Goal: Entertainment & Leisure: Browse casually

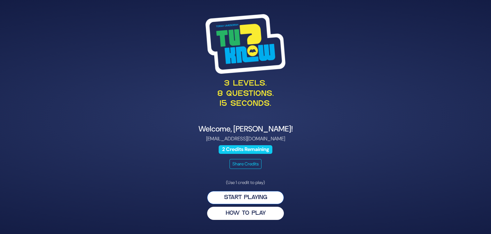
click at [242, 199] on button "Start Playing" at bounding box center [245, 197] width 77 height 13
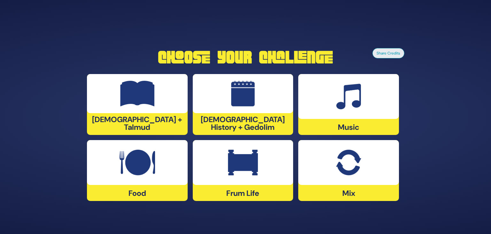
click at [352, 173] on img at bounding box center [348, 162] width 25 height 26
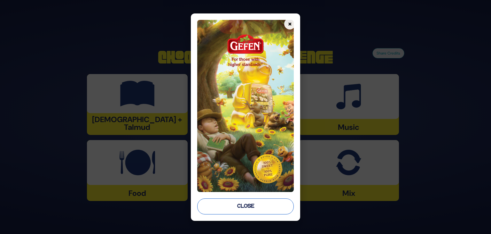
click at [254, 200] on button "Close" at bounding box center [245, 206] width 97 height 16
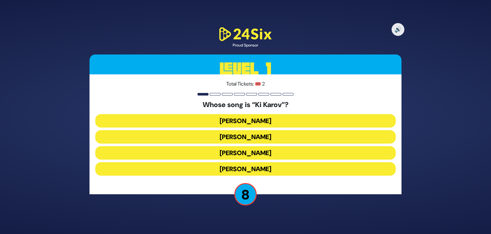
click at [259, 117] on button "Baruch Levine" at bounding box center [245, 120] width 301 height 13
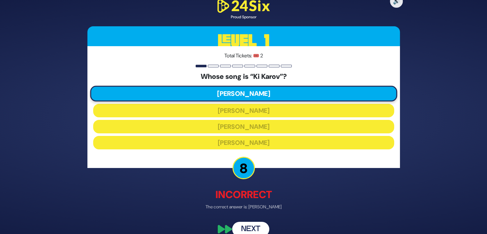
click at [256, 224] on button "Next" at bounding box center [250, 228] width 37 height 15
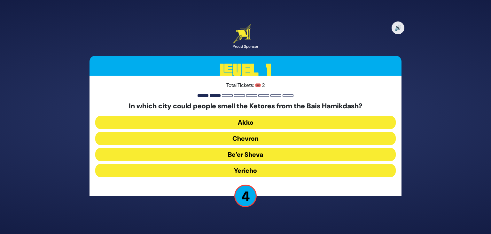
click at [316, 122] on button "Akko" at bounding box center [245, 122] width 301 height 13
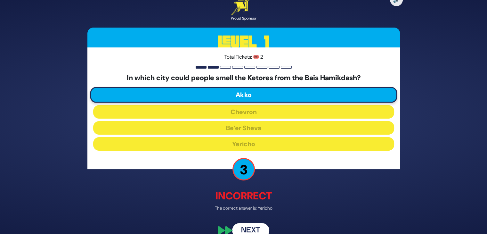
click at [255, 227] on button "Next" at bounding box center [250, 230] width 37 height 15
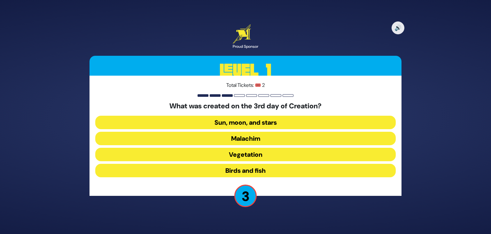
click at [261, 151] on button "Vegetation" at bounding box center [245, 154] width 301 height 13
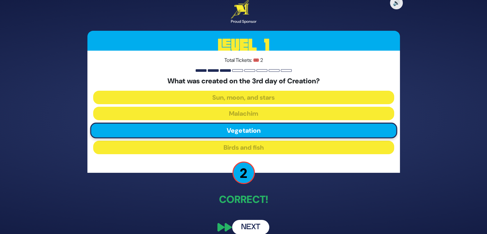
click at [253, 227] on button "Next" at bounding box center [250, 227] width 37 height 15
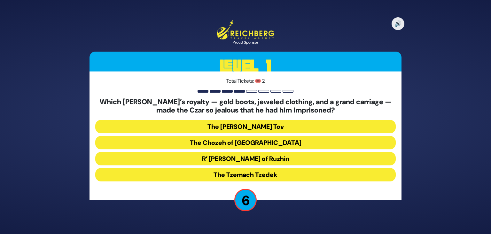
click at [234, 156] on button "R’ Yisroel of Ruzhin" at bounding box center [245, 158] width 301 height 13
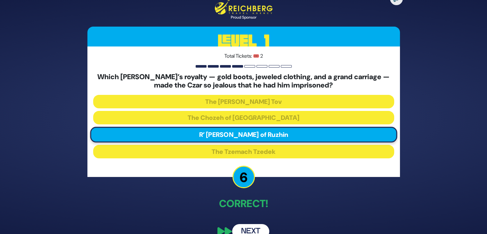
click at [249, 226] on button "Next" at bounding box center [250, 231] width 37 height 15
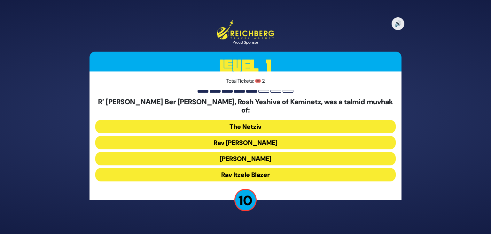
click at [290, 137] on button "Rav Chaim Soloveitchik" at bounding box center [245, 142] width 301 height 13
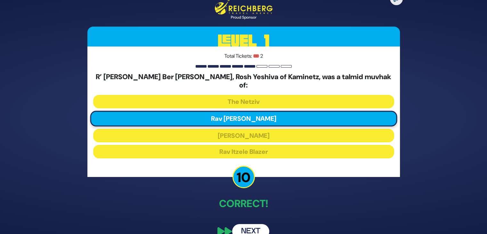
click at [252, 224] on button "Next" at bounding box center [250, 231] width 37 height 15
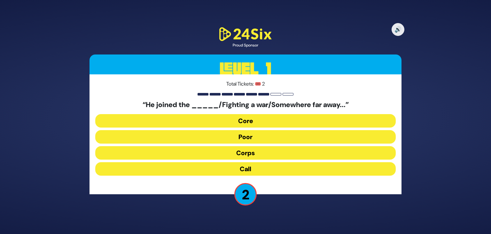
click at [266, 166] on button "Call" at bounding box center [245, 168] width 301 height 13
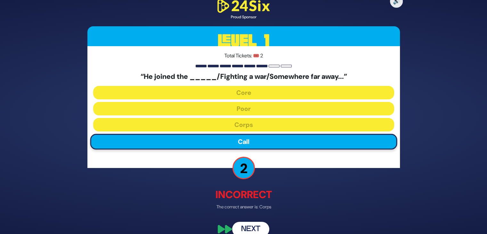
click at [252, 225] on button "Next" at bounding box center [250, 228] width 37 height 15
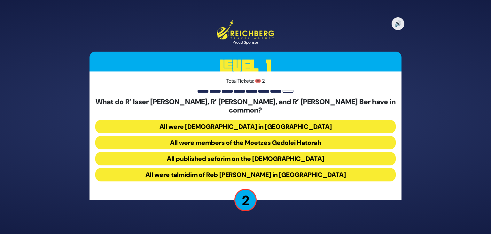
click at [323, 168] on button "All were talmidim of Reb Chaim Brisker in Volozhin" at bounding box center [245, 174] width 301 height 13
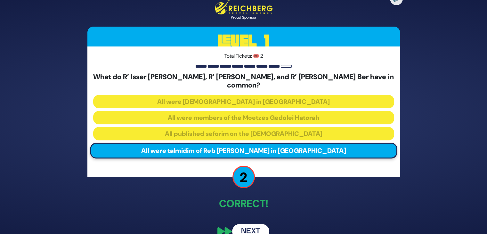
click at [252, 227] on button "Next" at bounding box center [250, 231] width 37 height 15
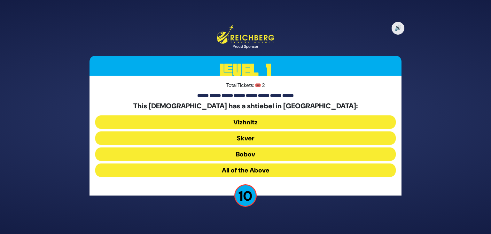
click at [280, 168] on button "All of the Above" at bounding box center [245, 169] width 301 height 13
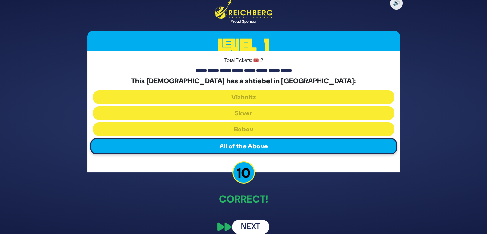
click at [255, 221] on button "Next" at bounding box center [250, 226] width 37 height 15
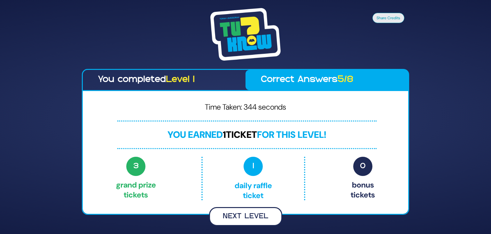
click at [243, 213] on button "Next Level" at bounding box center [245, 216] width 73 height 19
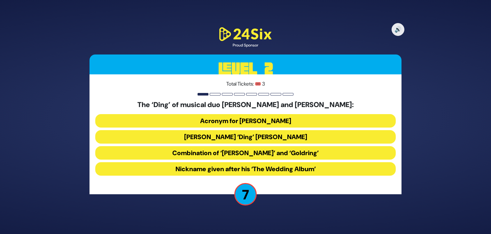
click at [291, 117] on button "Acronym for [PERSON_NAME]" at bounding box center [245, 120] width 301 height 13
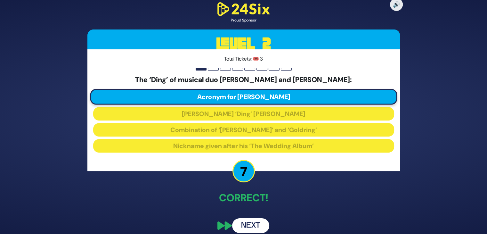
click at [252, 222] on button "Next" at bounding box center [250, 225] width 37 height 15
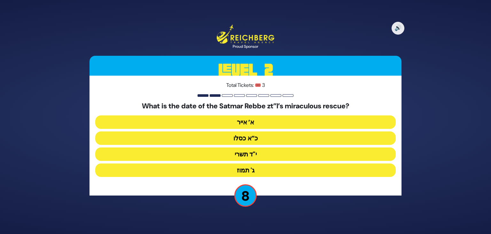
click at [298, 137] on button "כ”א כסלו" at bounding box center [245, 137] width 301 height 13
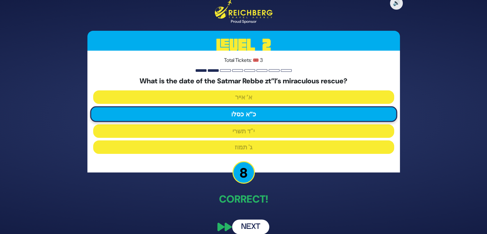
click at [251, 224] on button "Next" at bounding box center [250, 226] width 37 height 15
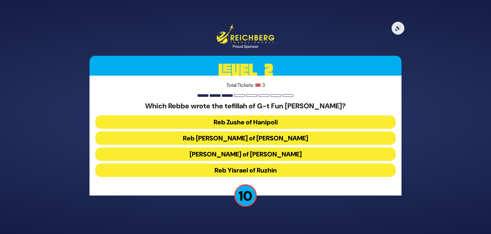
click at [257, 136] on button "Reb Levi Yitzchok of Berditchev" at bounding box center [245, 137] width 301 height 13
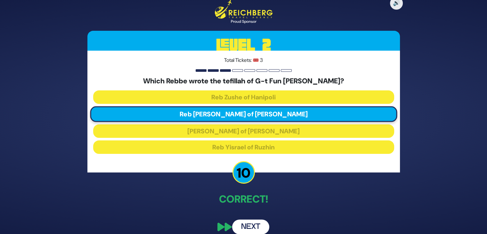
click at [240, 226] on button "Next" at bounding box center [250, 226] width 37 height 15
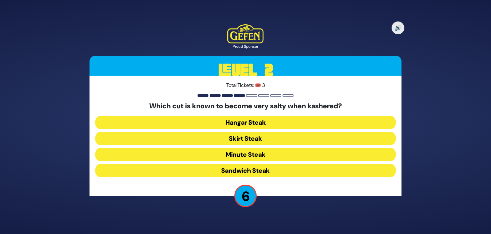
click at [289, 136] on button "Skirt Steak" at bounding box center [245, 138] width 301 height 13
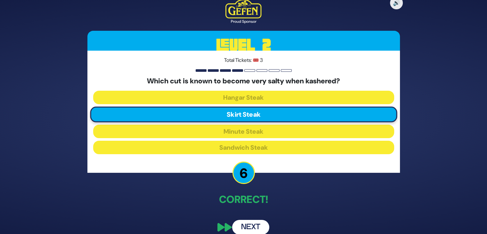
click at [253, 224] on button "Next" at bounding box center [250, 227] width 37 height 15
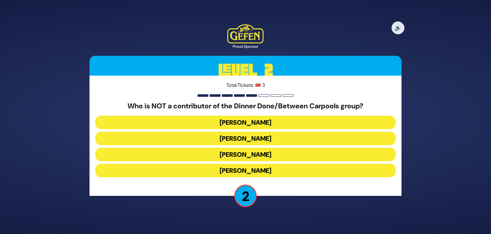
click at [251, 168] on button "Danielle Renov" at bounding box center [245, 170] width 301 height 13
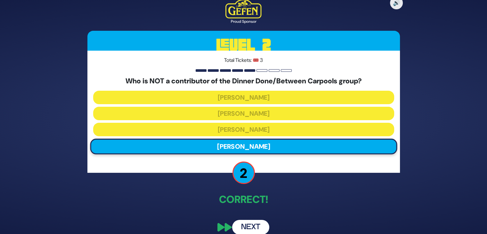
click at [249, 223] on button "Next" at bounding box center [250, 227] width 37 height 15
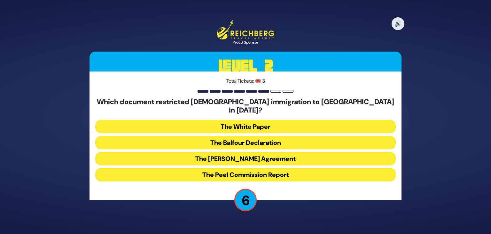
click at [297, 120] on button "The White Paper" at bounding box center [245, 126] width 301 height 13
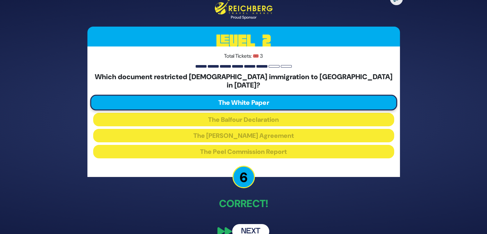
click at [239, 224] on button "Next" at bounding box center [250, 231] width 37 height 15
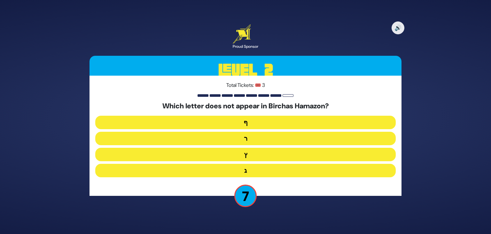
click at [266, 121] on button "ף" at bounding box center [245, 122] width 301 height 13
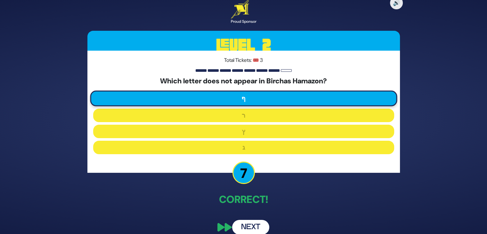
click at [252, 223] on button "Next" at bounding box center [250, 227] width 37 height 15
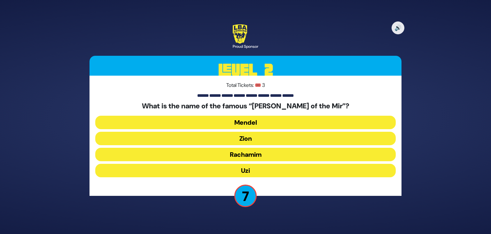
click at [265, 135] on button "Zion" at bounding box center [245, 138] width 301 height 13
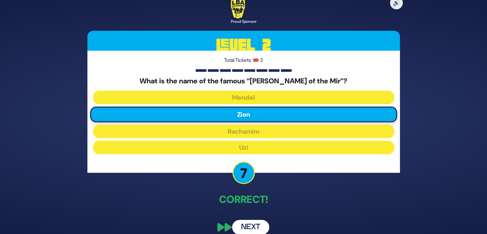
click at [252, 224] on button "Next" at bounding box center [250, 227] width 37 height 15
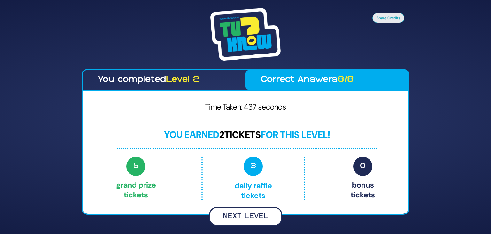
click at [245, 213] on button "Next Level" at bounding box center [245, 216] width 73 height 19
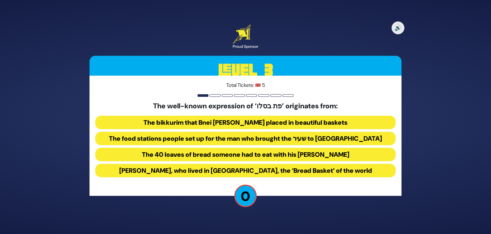
click at [271, 118] on button "The bikkurim that Bnei Yisroel placed in beautiful baskets" at bounding box center [245, 122] width 301 height 13
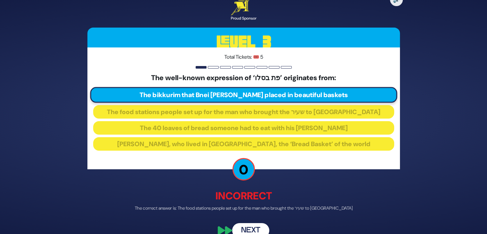
click at [249, 227] on button "Next" at bounding box center [250, 230] width 37 height 15
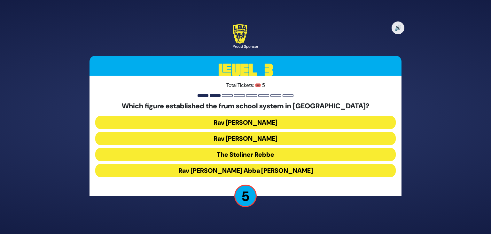
click at [265, 168] on button "Rav Avraham Abba Friedman" at bounding box center [245, 170] width 301 height 13
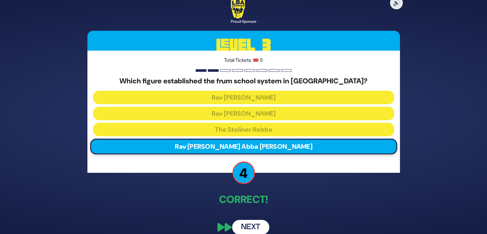
click at [252, 226] on button "Next" at bounding box center [250, 227] width 37 height 15
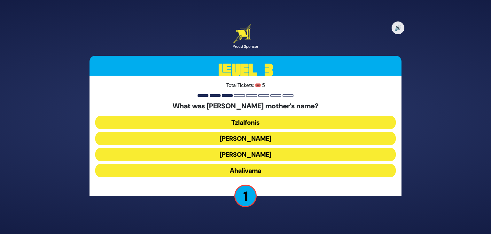
click at [291, 122] on button "Tzlalfonis" at bounding box center [245, 122] width 301 height 13
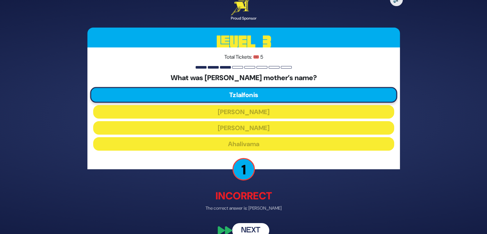
click at [246, 226] on button "Next" at bounding box center [250, 230] width 37 height 15
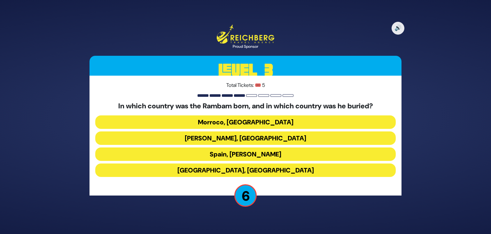
click at [257, 152] on button "Spain, [PERSON_NAME]" at bounding box center [245, 153] width 301 height 13
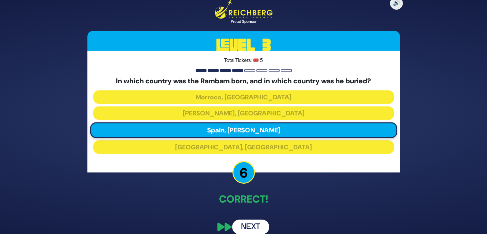
click at [243, 225] on button "Next" at bounding box center [250, 226] width 37 height 15
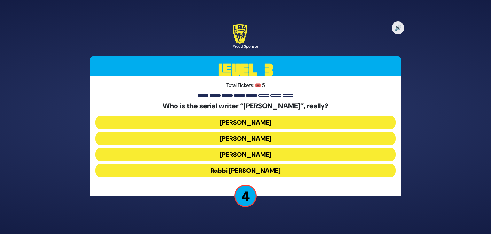
click at [272, 153] on button "Shmuel Botnick" at bounding box center [245, 154] width 301 height 13
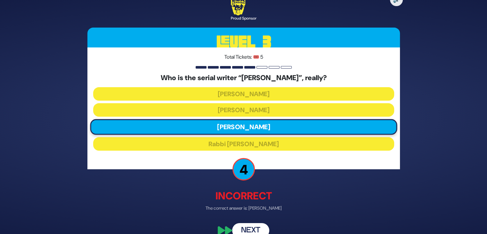
click at [249, 225] on button "Next" at bounding box center [250, 230] width 37 height 15
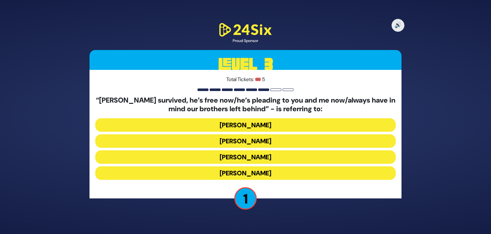
click at [305, 153] on button "Yossele Schumacher" at bounding box center [245, 156] width 301 height 13
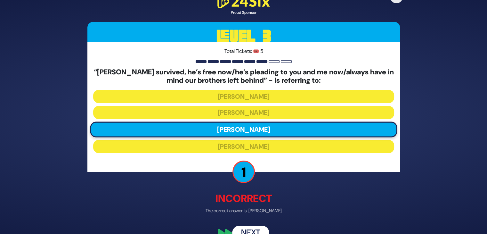
click at [245, 229] on button "Next" at bounding box center [250, 233] width 37 height 15
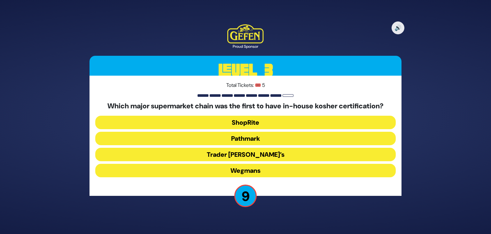
click at [275, 117] on button "ShopRite" at bounding box center [245, 122] width 301 height 13
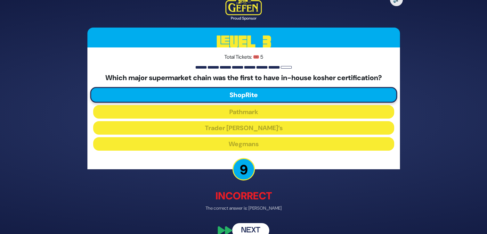
click at [253, 227] on button "Next" at bounding box center [250, 230] width 37 height 15
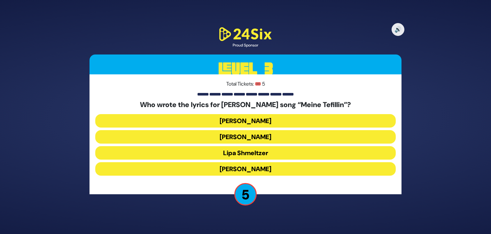
click at [265, 169] on button "Pinky Weber" at bounding box center [245, 168] width 301 height 13
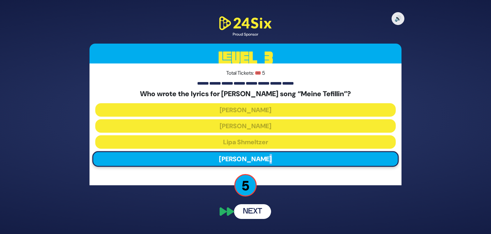
click at [265, 169] on div "Total Tickets: 🎟️ 5 Who wrote the lyrics for Avraham Fried’s song “Meine Tefill…" at bounding box center [246, 124] width 312 height 122
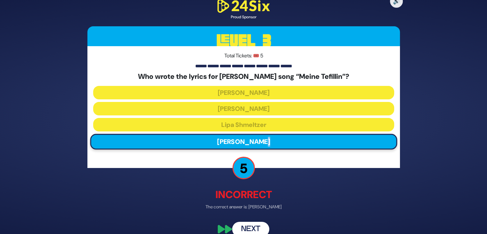
click at [257, 222] on button "Next" at bounding box center [250, 228] width 37 height 15
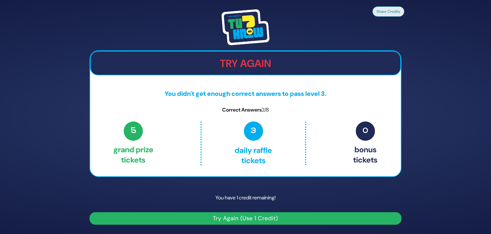
click at [244, 215] on button "Try Again (Use 1 Credit)" at bounding box center [246, 218] width 312 height 12
click at [244, 219] on button "Try Again (Use 1 Credit)" at bounding box center [246, 218] width 312 height 12
drag, startPoint x: 244, startPoint y: 219, endPoint x: 408, endPoint y: 183, distance: 168.6
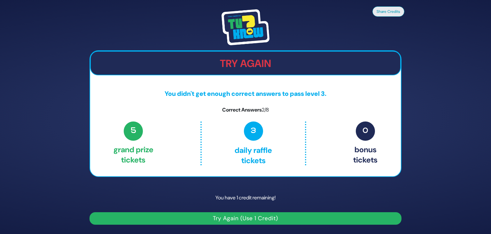
click at [408, 183] on div "Share Credits Try Again You didn't get enough correct answers to pass level 3. …" at bounding box center [246, 117] width 328 height 230
drag, startPoint x: 461, startPoint y: 145, endPoint x: 459, endPoint y: 192, distance: 46.7
click at [459, 192] on div "Share Credits Try Again You didn't get enough correct answers to pass level 3. …" at bounding box center [245, 117] width 491 height 234
click at [466, 131] on div "Share Credits Try Again You didn't get enough correct answers to pass level 3. …" at bounding box center [245, 117] width 491 height 234
click at [224, 219] on button "Try Again (Use 1 Credit)" at bounding box center [246, 218] width 312 height 12
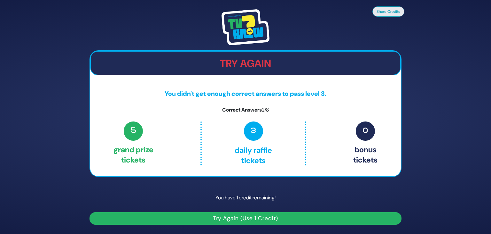
click at [224, 219] on button "Try Again (Use 1 Credit)" at bounding box center [246, 218] width 312 height 12
click at [465, 201] on div "Share Credits Try Again You didn't get enough correct answers to pass level 3. …" at bounding box center [245, 117] width 491 height 234
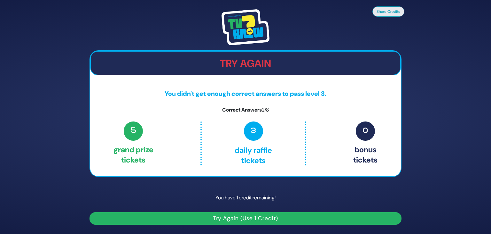
click at [376, 216] on button "Try Again (Use 1 Credit)" at bounding box center [246, 218] width 312 height 12
click at [243, 217] on button "Try Again (Use 1 Credit)" at bounding box center [246, 218] width 312 height 12
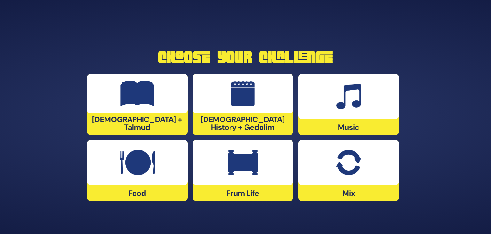
click at [334, 151] on div at bounding box center [349, 162] width 101 height 45
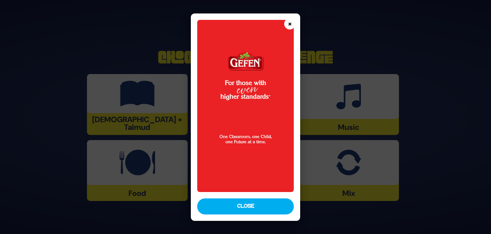
click at [289, 27] on button "×" at bounding box center [289, 23] width 11 height 11
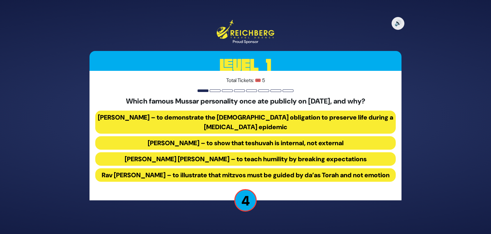
click at [212, 114] on button "[PERSON_NAME] – to demonstrate the [DEMOGRAPHIC_DATA] obligation to preserve li…" at bounding box center [245, 121] width 301 height 23
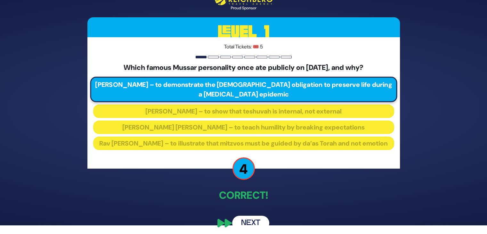
scroll to position [18, 0]
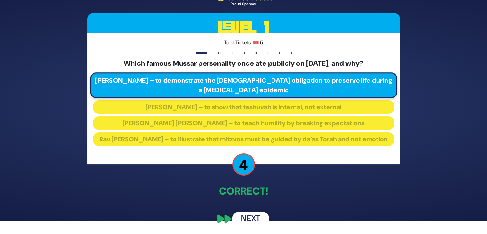
click at [251, 216] on button "Next" at bounding box center [250, 218] width 37 height 15
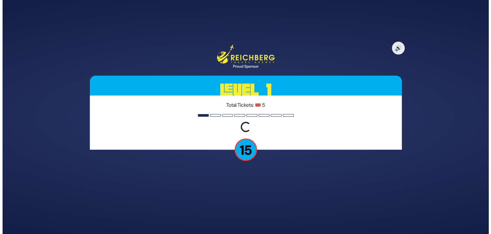
scroll to position [0, 0]
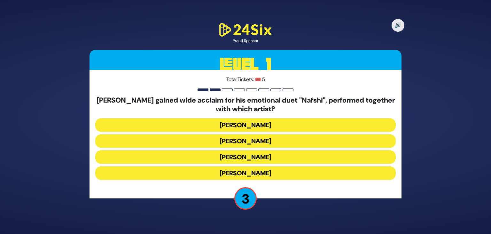
click at [239, 140] on button "[PERSON_NAME]" at bounding box center [245, 140] width 301 height 13
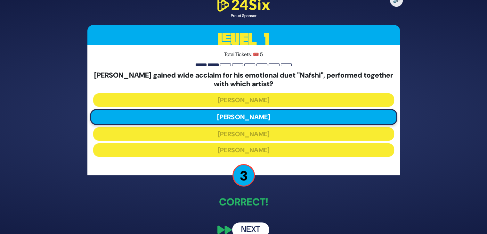
click at [247, 226] on button "Next" at bounding box center [250, 229] width 37 height 15
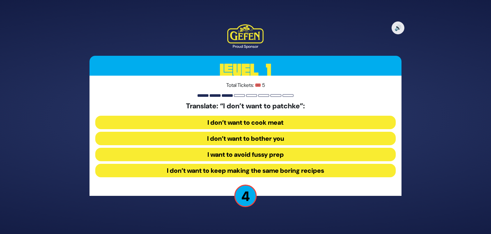
click at [295, 154] on button "I want to avoid fussy prep" at bounding box center [245, 154] width 301 height 13
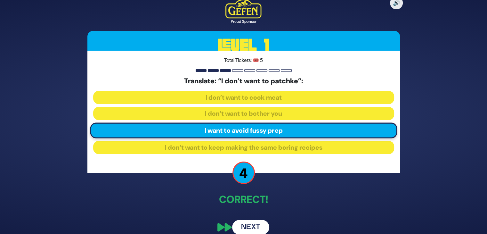
click at [243, 223] on button "Next" at bounding box center [250, 227] width 37 height 15
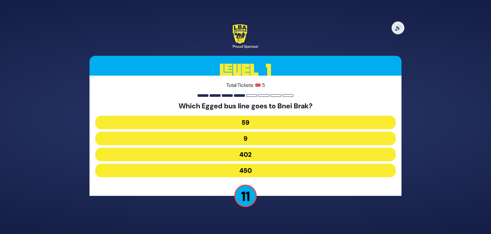
click at [261, 154] on button "402" at bounding box center [245, 154] width 301 height 13
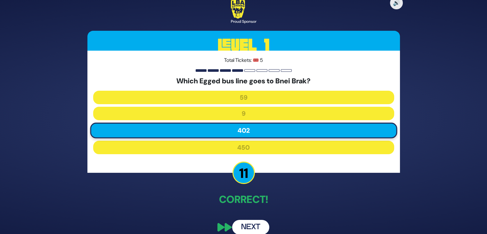
click at [254, 225] on button "Next" at bounding box center [250, 227] width 37 height 15
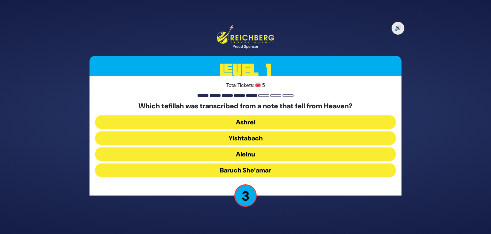
click at [278, 168] on button "Baruch She’amar" at bounding box center [245, 169] width 301 height 13
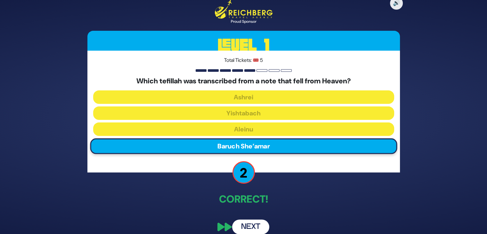
click at [254, 223] on button "Next" at bounding box center [250, 226] width 37 height 15
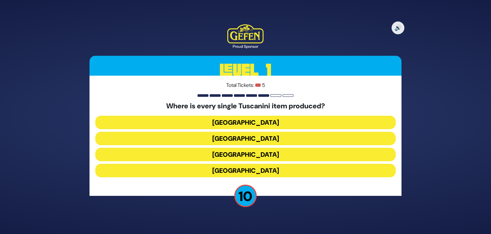
click at [253, 153] on button "[GEOGRAPHIC_DATA]" at bounding box center [245, 154] width 301 height 13
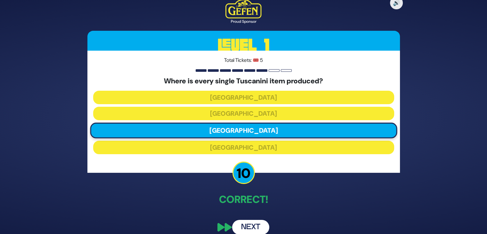
click at [246, 223] on button "Next" at bounding box center [250, 227] width 37 height 15
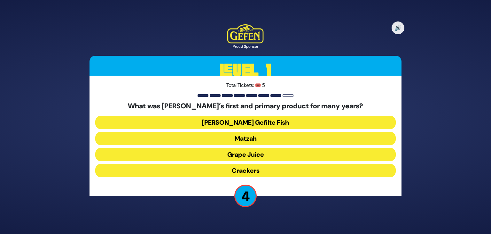
click at [270, 116] on button "[PERSON_NAME] Gefilte Fish" at bounding box center [245, 122] width 301 height 13
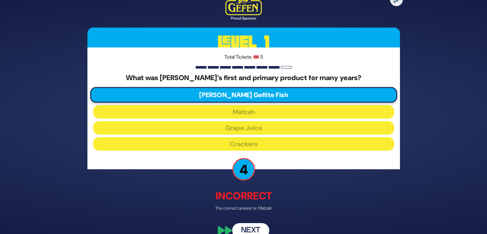
click at [244, 226] on button "Next" at bounding box center [250, 230] width 37 height 15
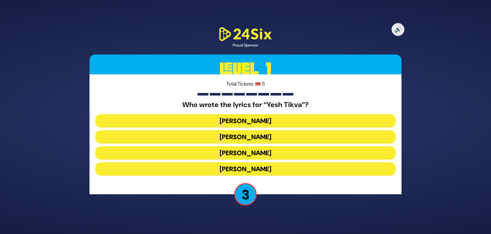
click at [232, 136] on button "[PERSON_NAME]" at bounding box center [245, 136] width 301 height 13
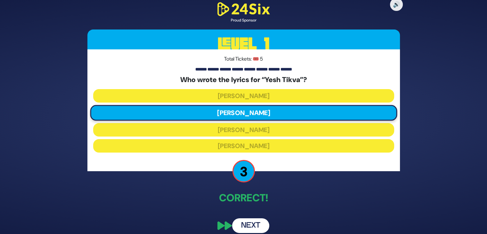
click at [251, 223] on button "Next" at bounding box center [250, 225] width 37 height 15
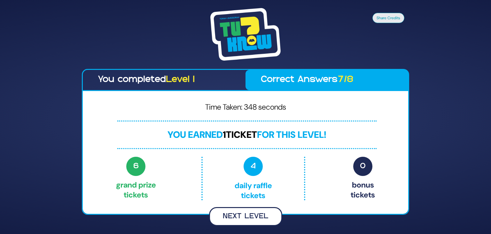
click at [255, 212] on button "Next Level" at bounding box center [245, 216] width 73 height 19
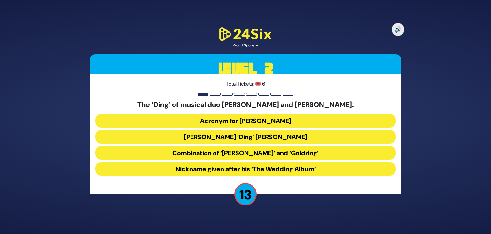
click at [282, 120] on button "Acronym for [PERSON_NAME]" at bounding box center [245, 120] width 301 height 13
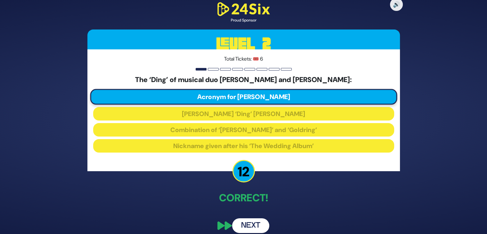
click at [256, 225] on button "Next" at bounding box center [250, 225] width 37 height 15
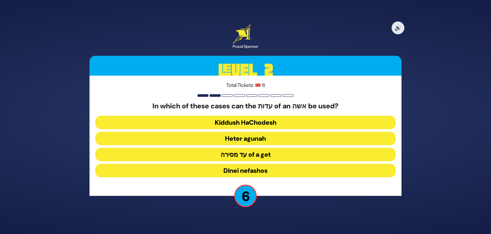
click at [264, 138] on button "Heter agunah" at bounding box center [245, 138] width 301 height 13
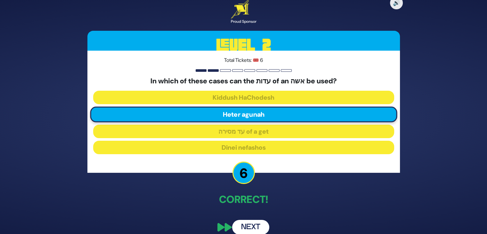
click at [256, 225] on button "Next" at bounding box center [250, 227] width 37 height 15
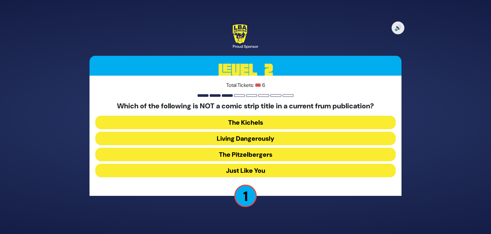
click at [288, 136] on button "Living Dangerously" at bounding box center [245, 138] width 301 height 13
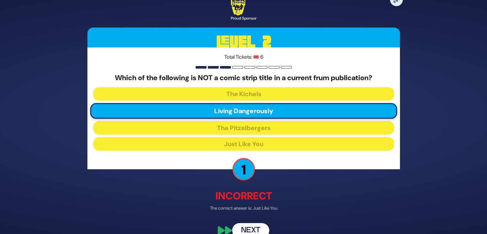
click at [250, 224] on button "Next" at bounding box center [250, 230] width 37 height 15
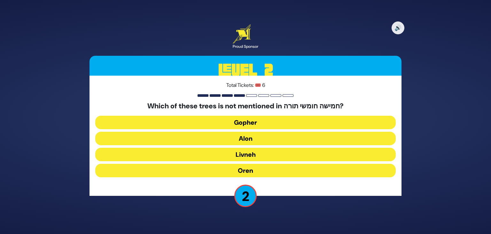
click at [260, 171] on button "Oren" at bounding box center [245, 170] width 301 height 13
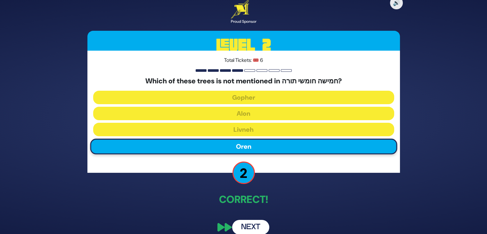
click at [248, 220] on button "Next" at bounding box center [250, 227] width 37 height 15
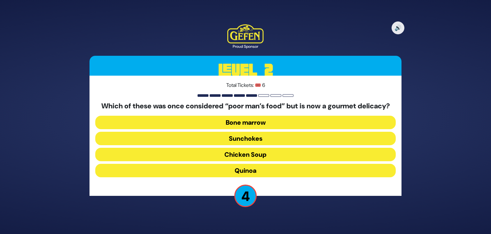
click at [257, 125] on button "Bone marrow" at bounding box center [245, 122] width 301 height 13
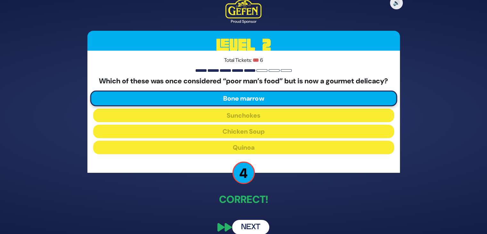
click at [252, 226] on button "Next" at bounding box center [250, 227] width 37 height 15
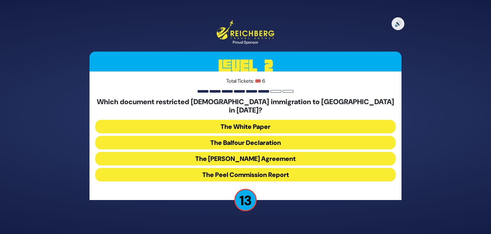
click at [269, 123] on button "The White Paper" at bounding box center [245, 126] width 301 height 13
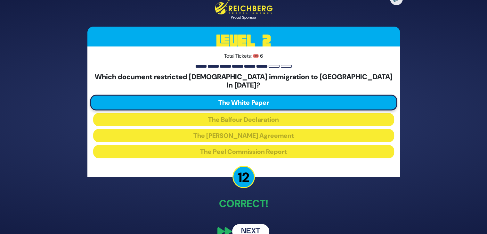
click at [250, 227] on button "Next" at bounding box center [250, 231] width 37 height 15
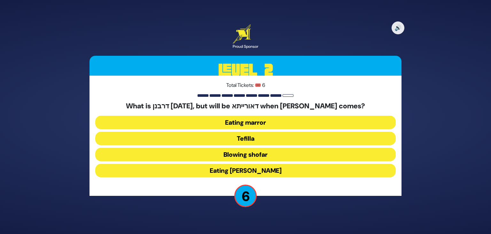
click at [262, 117] on button "Eating marror" at bounding box center [245, 122] width 301 height 13
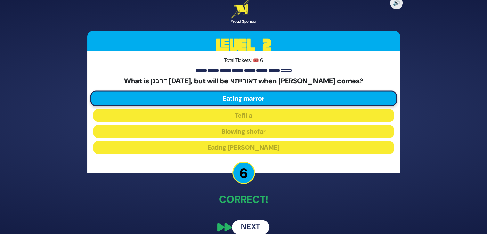
click at [247, 220] on button "Next" at bounding box center [250, 227] width 37 height 15
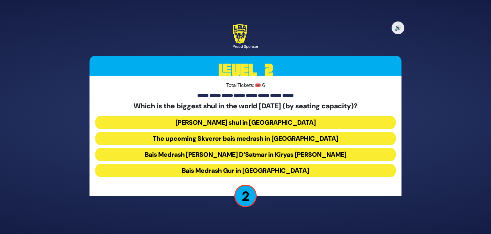
click at [274, 168] on button "Bais Medrash Gur in [GEOGRAPHIC_DATA]" at bounding box center [245, 170] width 301 height 13
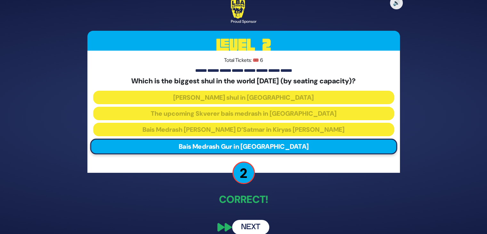
click at [257, 220] on button "Next" at bounding box center [250, 227] width 37 height 15
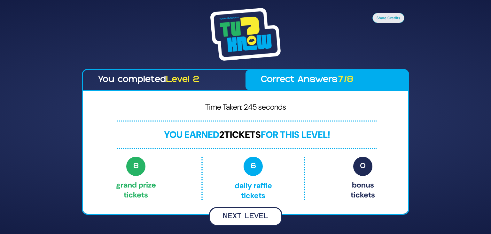
click at [259, 213] on button "Next Level" at bounding box center [245, 216] width 73 height 19
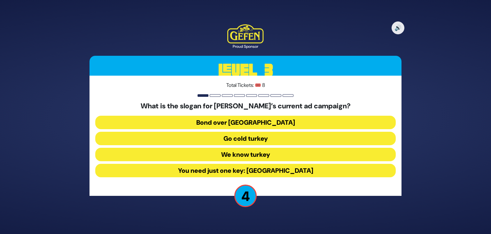
click at [298, 167] on button "You need just one key: [GEOGRAPHIC_DATA]" at bounding box center [245, 170] width 301 height 13
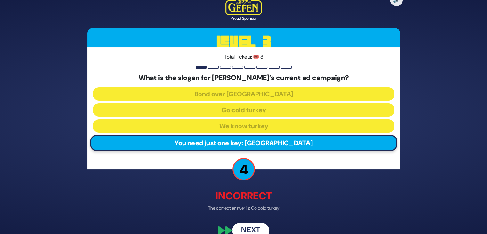
click at [253, 224] on button "Next" at bounding box center [250, 230] width 37 height 15
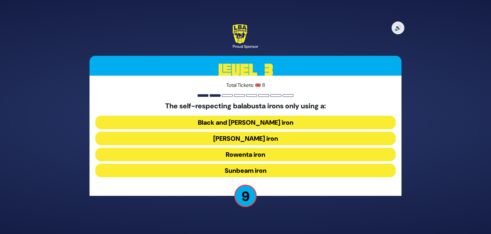
click at [304, 152] on button "Rowenta iron" at bounding box center [245, 154] width 301 height 13
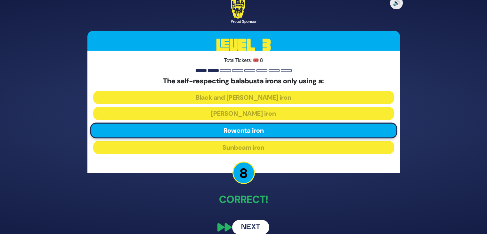
click at [251, 222] on button "Next" at bounding box center [250, 227] width 37 height 15
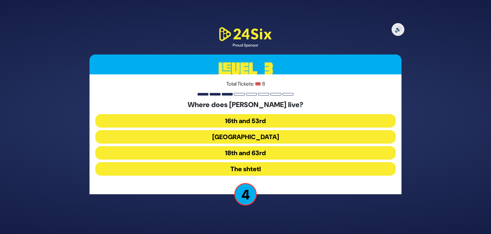
click at [254, 119] on button "16th and 53rd" at bounding box center [245, 120] width 301 height 13
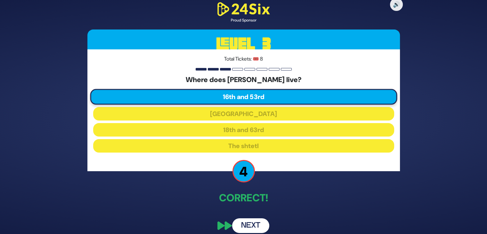
click at [251, 222] on button "Next" at bounding box center [250, 225] width 37 height 15
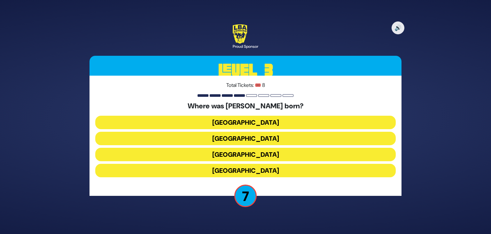
click at [268, 154] on button "[GEOGRAPHIC_DATA]" at bounding box center [245, 154] width 301 height 13
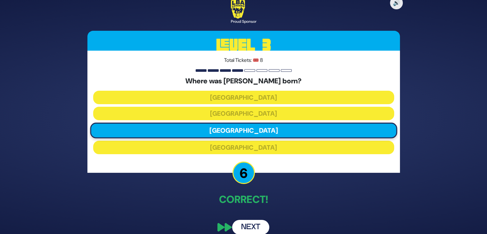
click at [251, 223] on button "Next" at bounding box center [250, 227] width 37 height 15
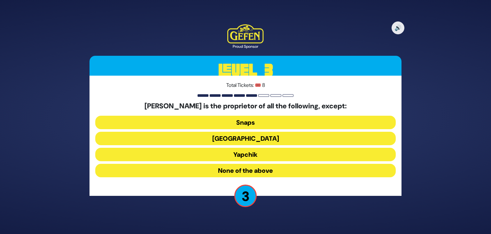
click at [267, 153] on button "Yapchik" at bounding box center [245, 154] width 301 height 13
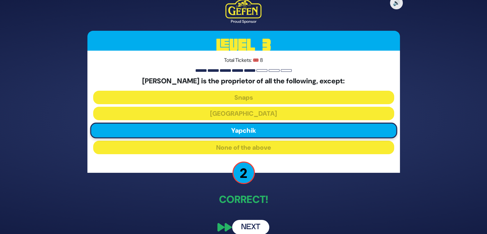
click at [251, 221] on button "Next" at bounding box center [250, 227] width 37 height 15
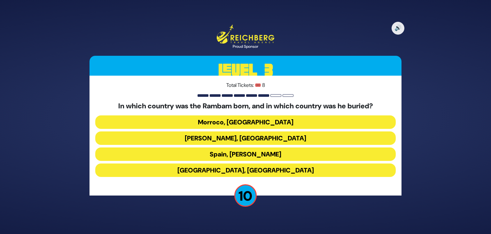
click at [261, 153] on button "Spain, [PERSON_NAME]" at bounding box center [245, 153] width 301 height 13
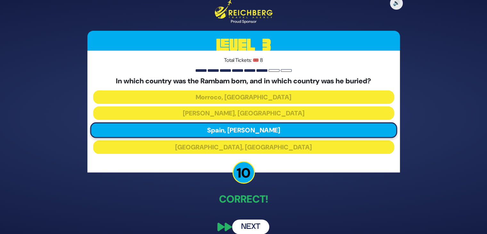
click at [255, 223] on button "Next" at bounding box center [250, 226] width 37 height 15
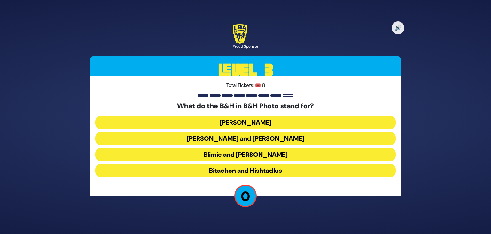
click at [274, 174] on button "Bitachon and Hishtadlus" at bounding box center [245, 170] width 301 height 13
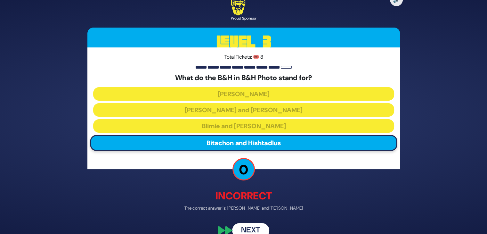
click at [248, 226] on button "Next" at bounding box center [250, 230] width 37 height 15
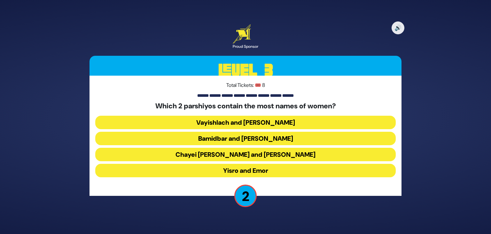
click at [283, 120] on button "Vayishlach and [PERSON_NAME]" at bounding box center [245, 122] width 301 height 13
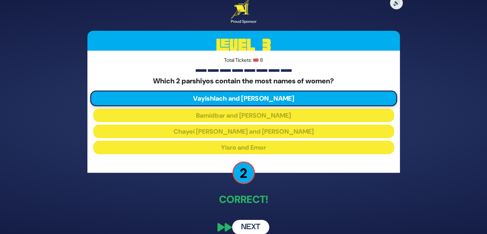
click at [248, 222] on button "Next" at bounding box center [250, 227] width 37 height 15
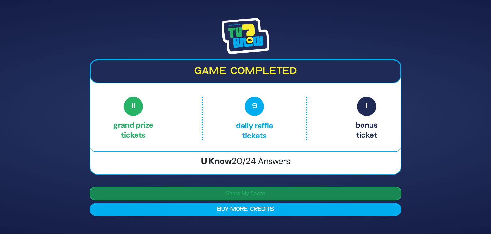
click at [294, 191] on button "Share My Score" at bounding box center [246, 193] width 312 height 14
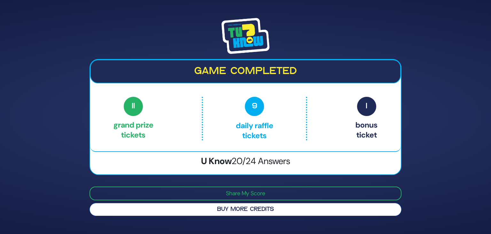
click at [267, 208] on button "Buy More Credits" at bounding box center [246, 209] width 312 height 13
